Goal: Task Accomplishment & Management: Manage account settings

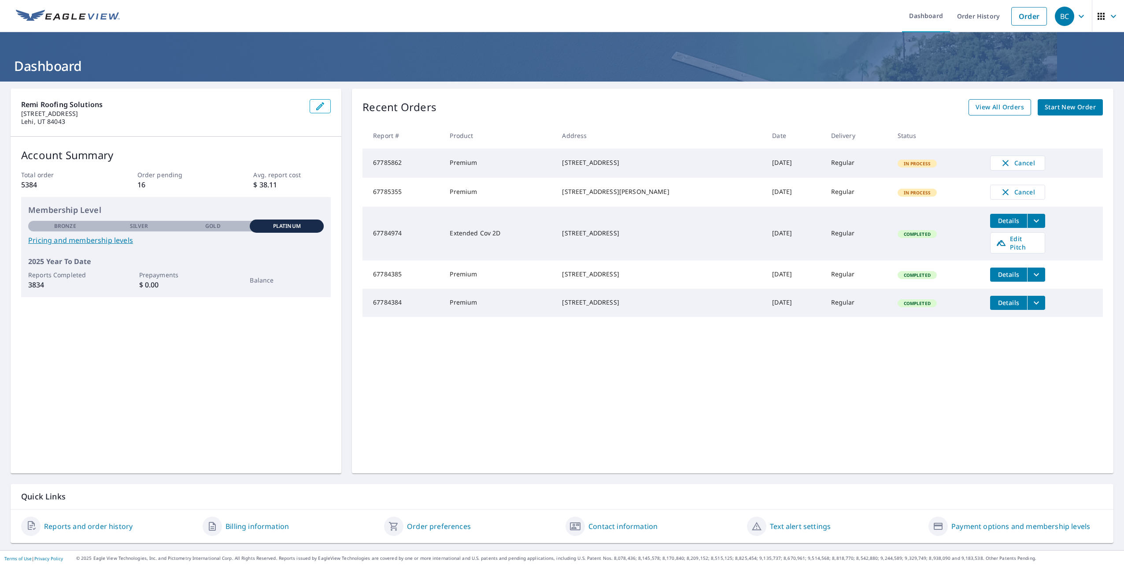
click at [991, 106] on span "View All Orders" at bounding box center [1000, 107] width 48 height 11
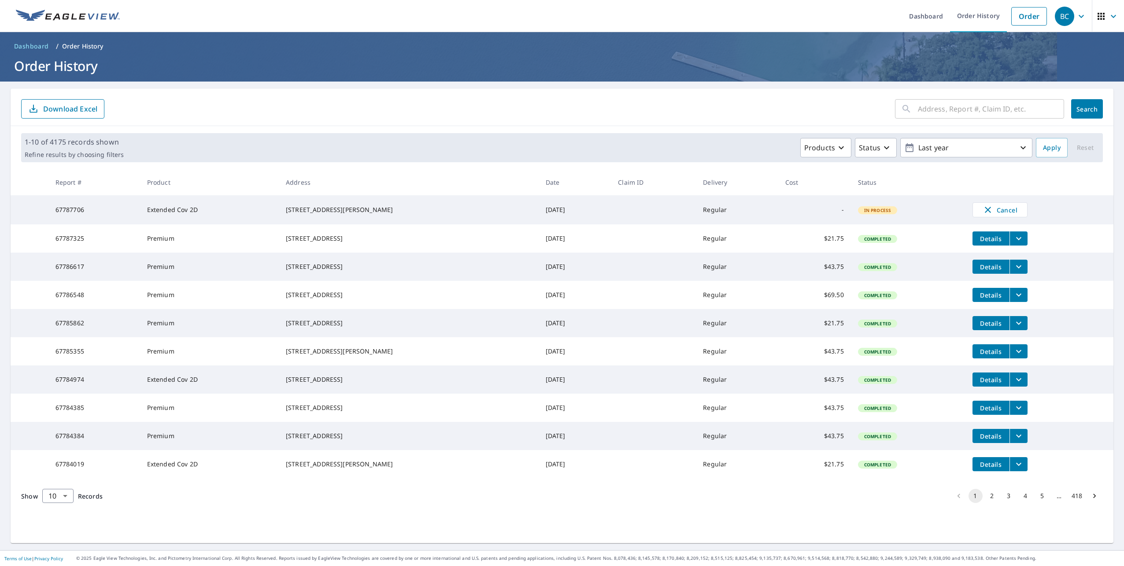
scroll to position [4, 0]
click at [990, 503] on button "2" at bounding box center [992, 495] width 14 height 14
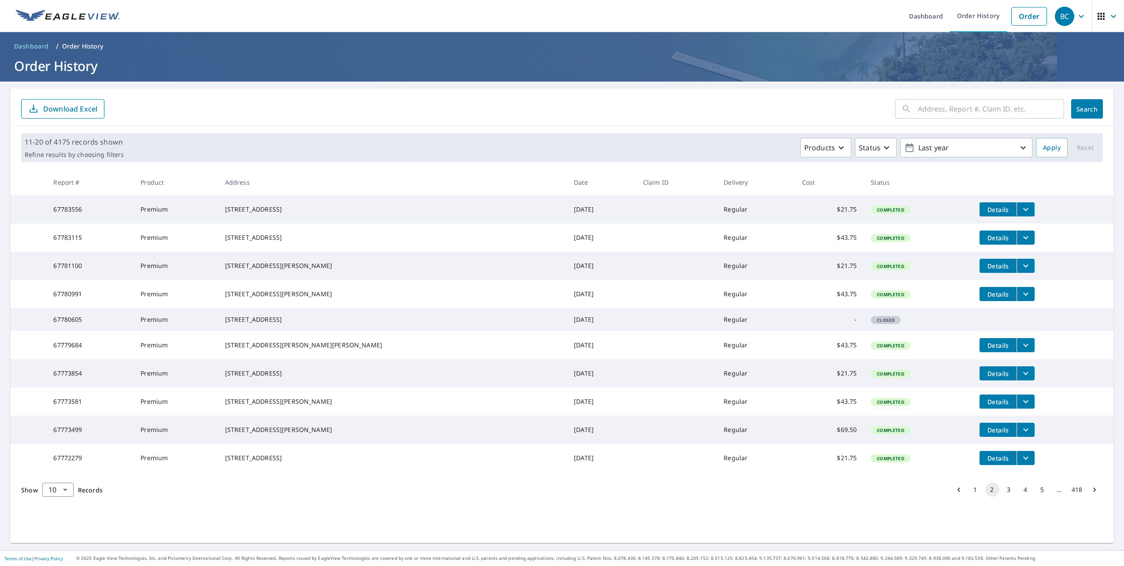
click at [1006, 496] on button "3" at bounding box center [1009, 489] width 14 height 14
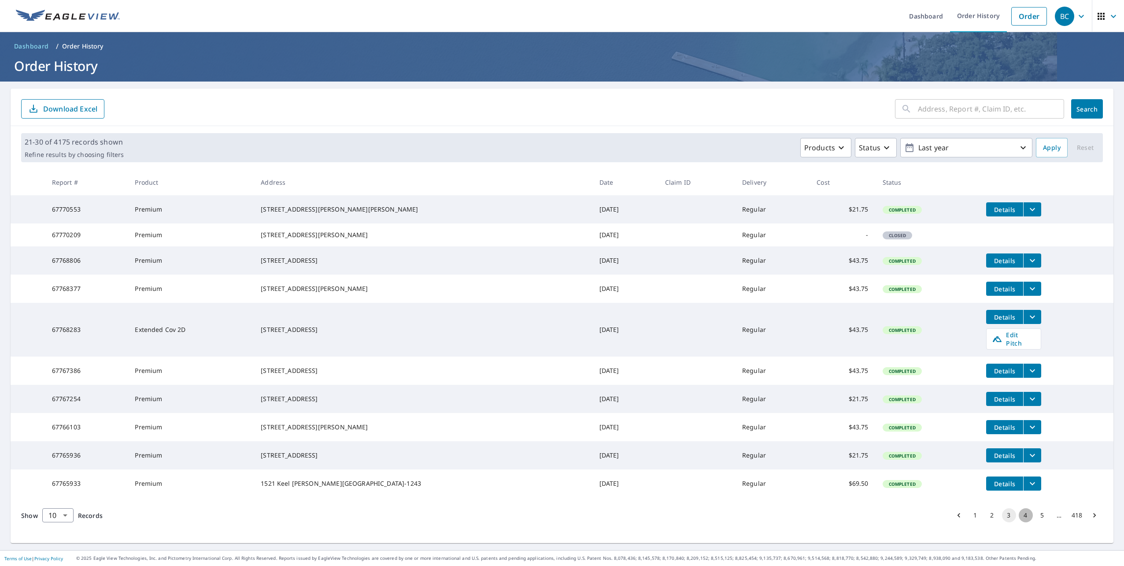
click at [1019, 522] on button "4" at bounding box center [1026, 515] width 14 height 14
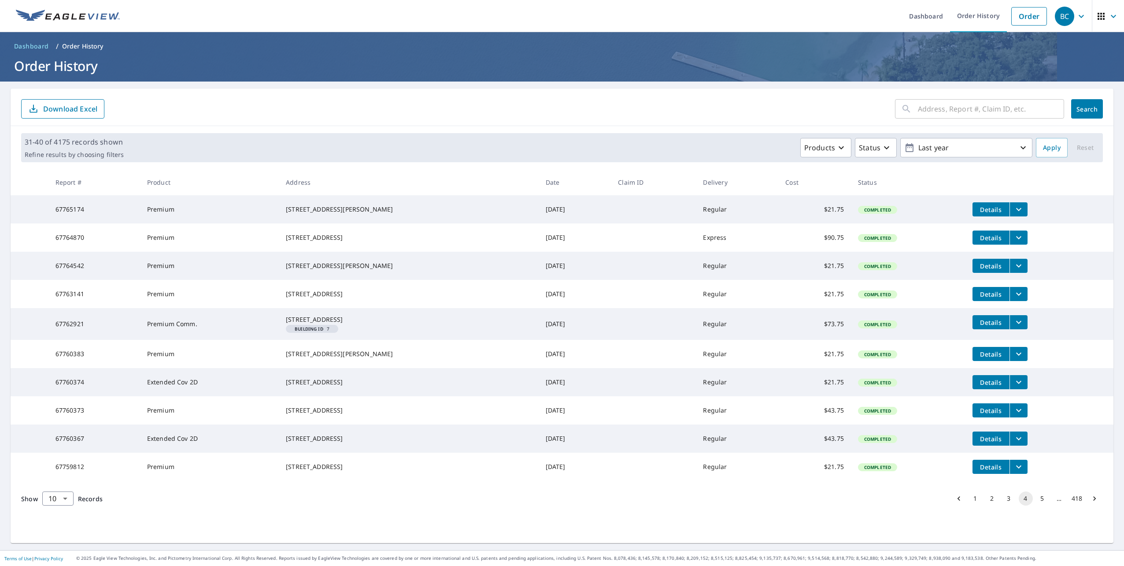
click at [1013, 327] on icon "filesDropdownBtn-67762921" at bounding box center [1018, 322] width 11 height 11
click at [923, 294] on icon "button" at bounding box center [922, 296] width 11 height 11
click at [655, 143] on div "Products Status Last year" at bounding box center [579, 147] width 905 height 19
click at [1002, 505] on button "3" at bounding box center [1009, 498] width 14 height 14
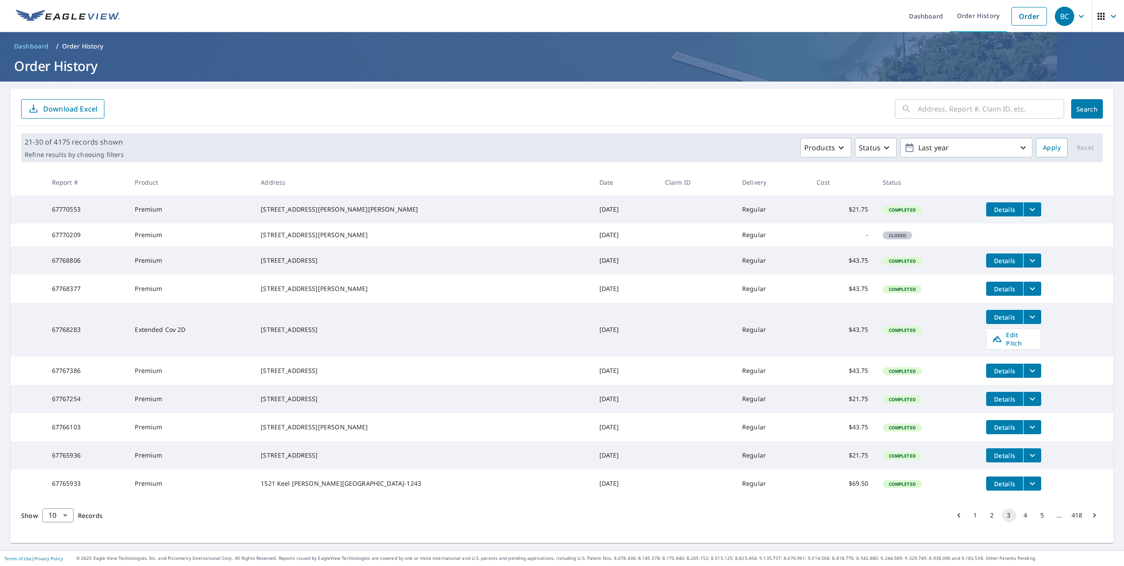
scroll to position [20, 0]
click at [984, 96] on input "text" at bounding box center [991, 108] width 146 height 25
type input "moz"
click button "Search" at bounding box center [1087, 108] width 32 height 19
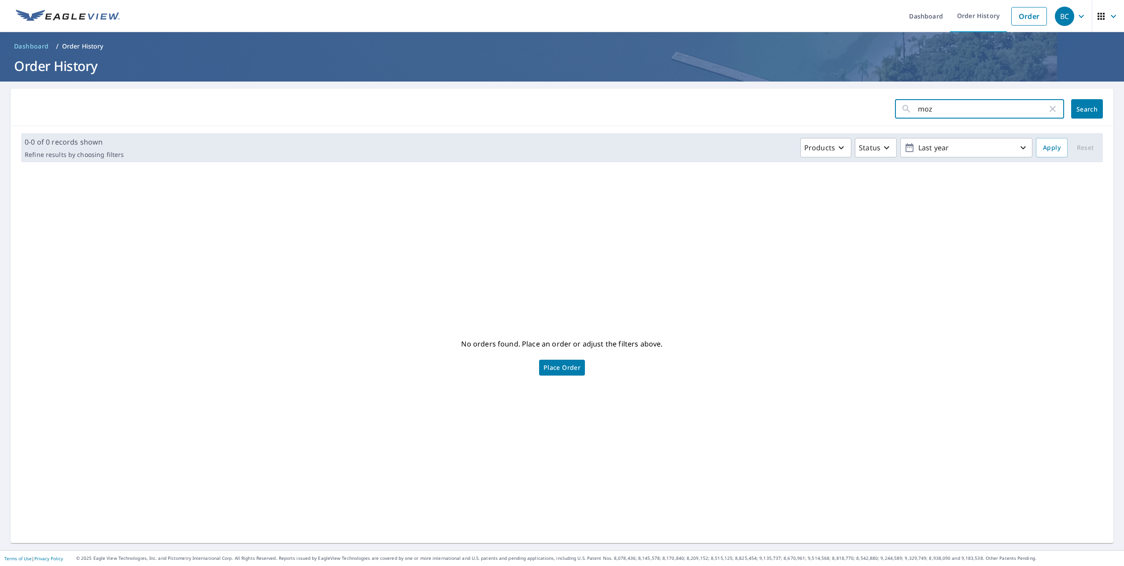
drag, startPoint x: 957, startPoint y: 106, endPoint x: 886, endPoint y: 109, distance: 71.0
click at [886, 109] on form "moz ​ Search" at bounding box center [562, 108] width 1082 height 19
type input "730 remwick"
click button "Search" at bounding box center [1087, 108] width 32 height 19
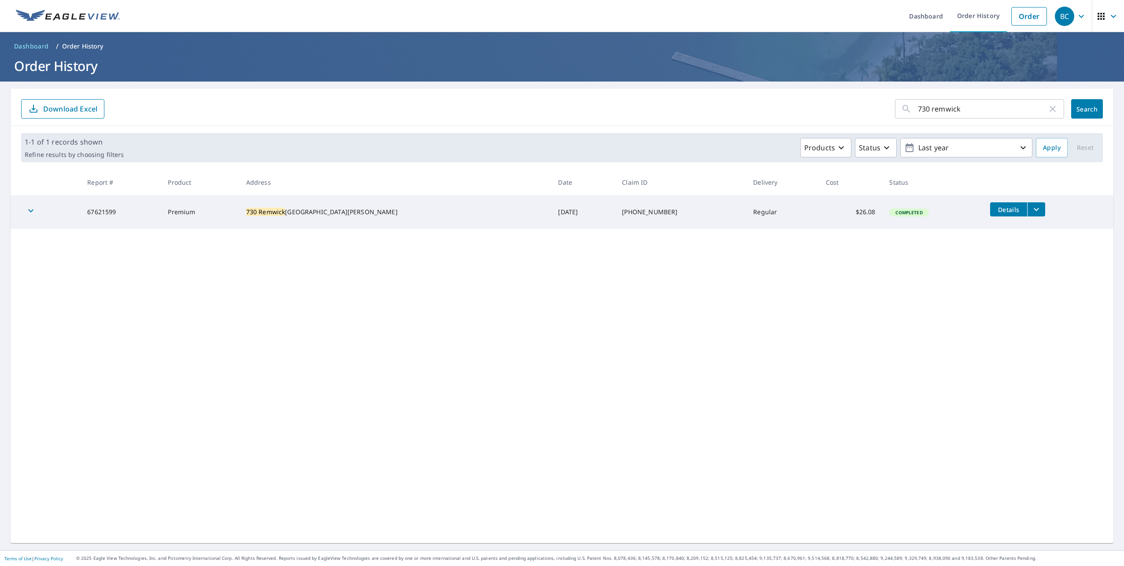
click at [1027, 206] on button "filesDropdownBtn-67621599" at bounding box center [1036, 209] width 18 height 14
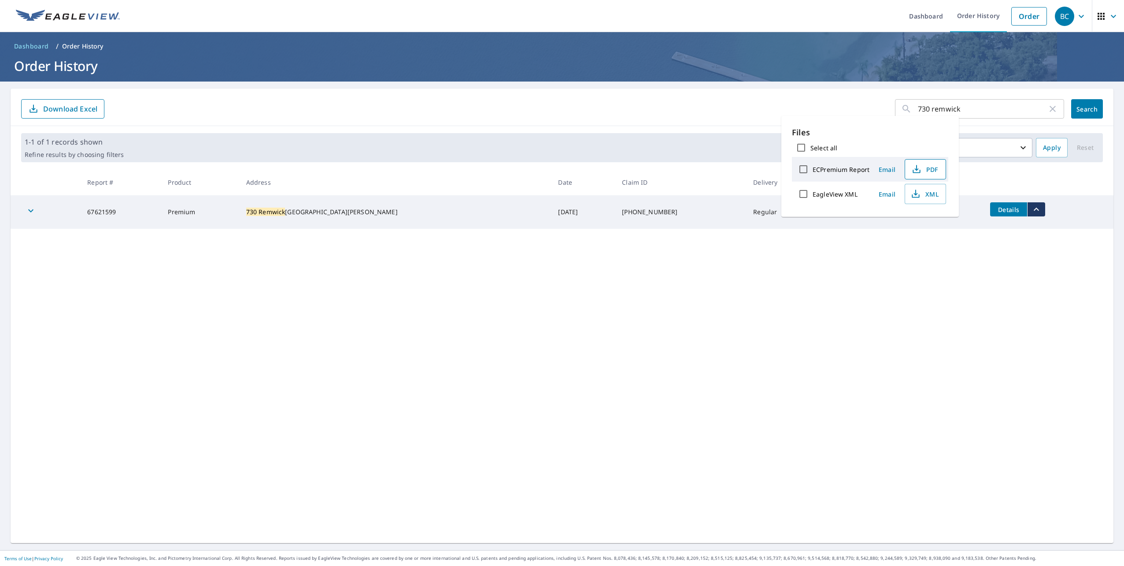
click at [933, 168] on span "PDF" at bounding box center [924, 169] width 28 height 11
